Goal: Check status: Check status

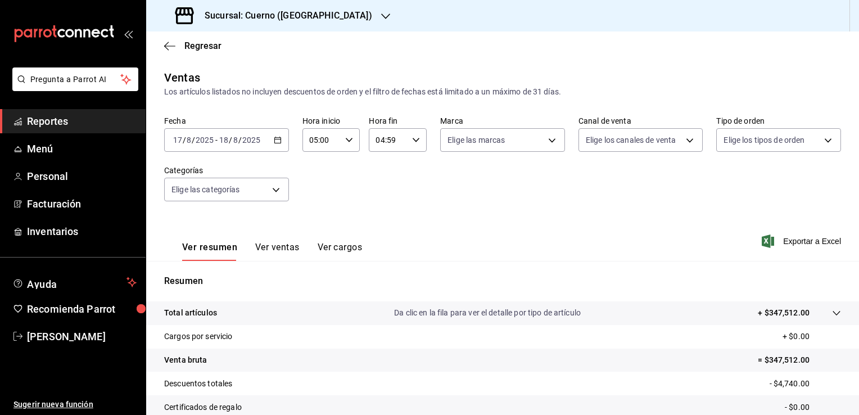
scroll to position [124, 0]
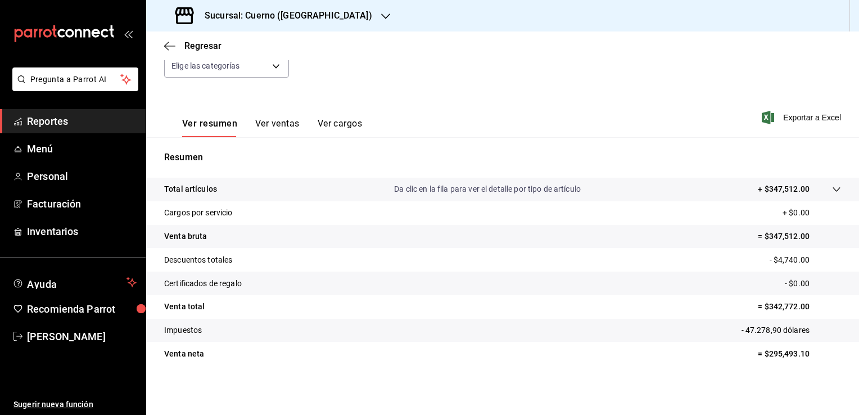
click at [63, 119] on font "Reportes" at bounding box center [47, 121] width 41 height 12
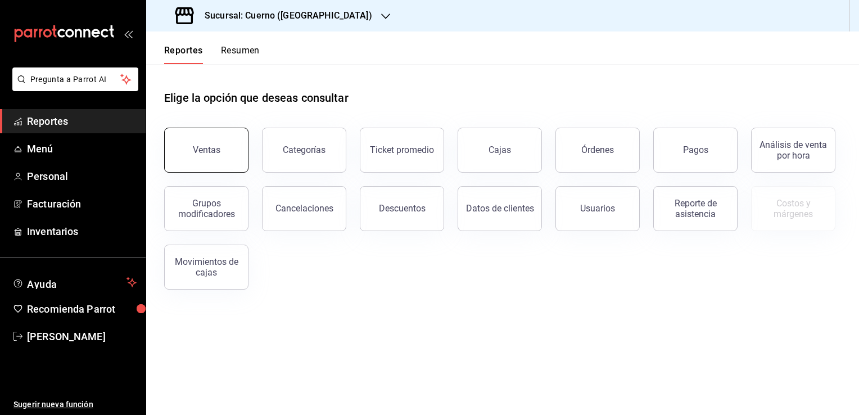
click at [216, 157] on button "Ventas" at bounding box center [206, 150] width 84 height 45
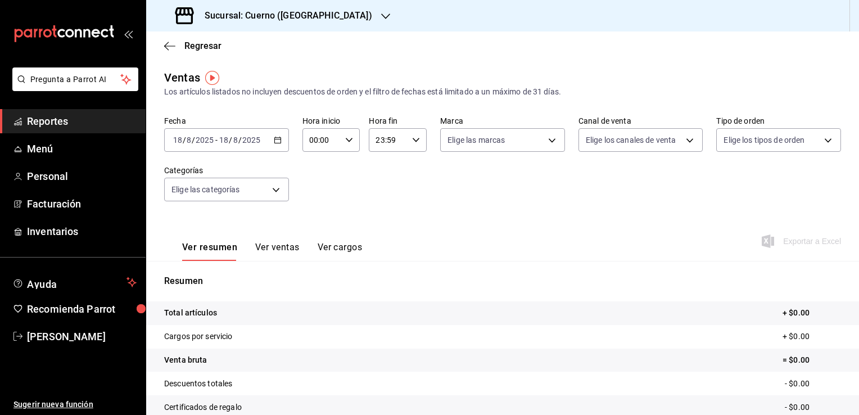
click at [280, 138] on div "[DATE] [DATE] - [DATE] [DATE]" at bounding box center [226, 140] width 125 height 24
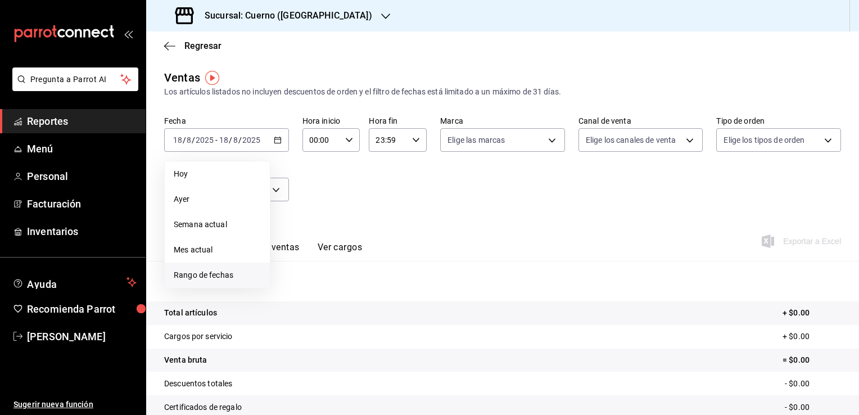
click at [215, 273] on span "Rango de fechas" at bounding box center [217, 275] width 87 height 12
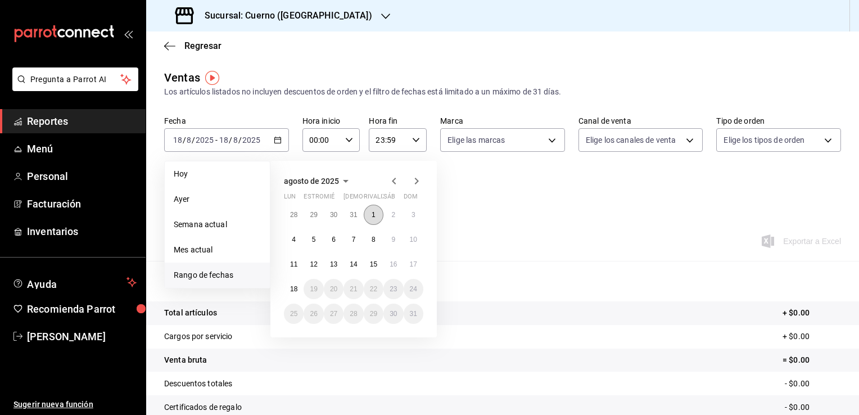
click at [369, 214] on button "1" at bounding box center [374, 215] width 20 height 20
click at [289, 262] on button "11" at bounding box center [294, 264] width 20 height 20
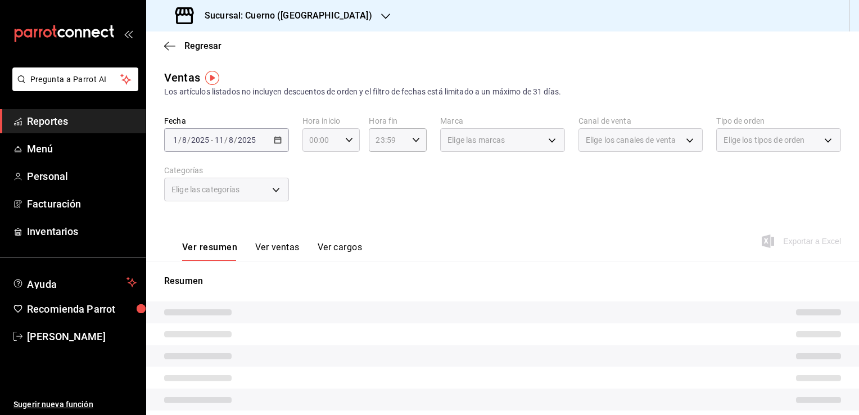
click at [347, 138] on icon "button" at bounding box center [349, 140] width 8 height 8
click at [315, 217] on button "02" at bounding box center [315, 222] width 24 height 22
type input "02:00"
click at [315, 217] on span "05" at bounding box center [315, 213] width 11 height 9
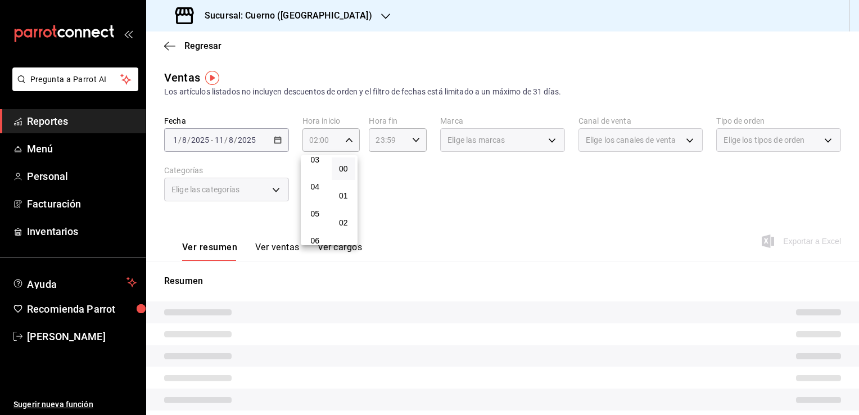
type input "05:00"
click at [414, 141] on div at bounding box center [429, 207] width 859 height 415
click at [414, 141] on \(Stroke\) "button" at bounding box center [416, 140] width 7 height 4
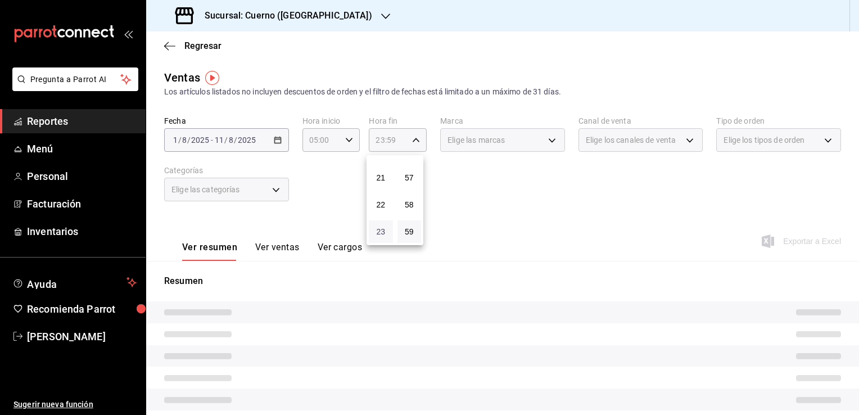
click at [380, 232] on span "23" at bounding box center [380, 231] width 11 height 9
click at [380, 230] on span "04" at bounding box center [380, 225] width 11 height 9
type input "04:59"
click at [533, 226] on div at bounding box center [429, 207] width 859 height 415
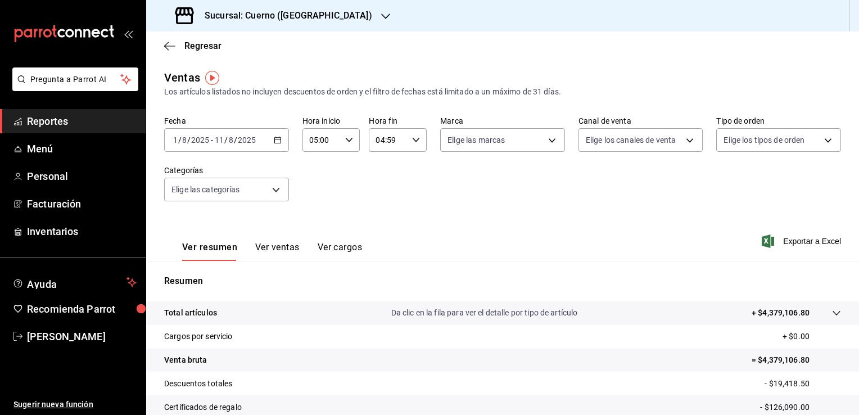
click at [849, 252] on div "Ver resumen Ver ventas Ver cargos Exportar a Excel" at bounding box center [502, 238] width 713 height 46
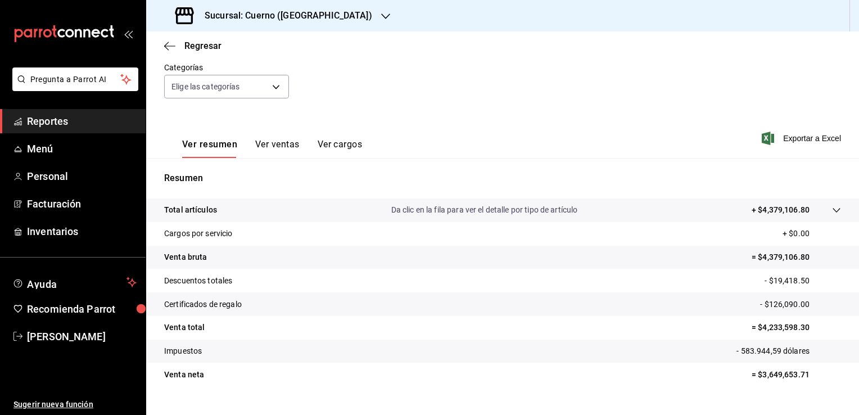
scroll to position [124, 0]
